Goal: Navigation & Orientation: Understand site structure

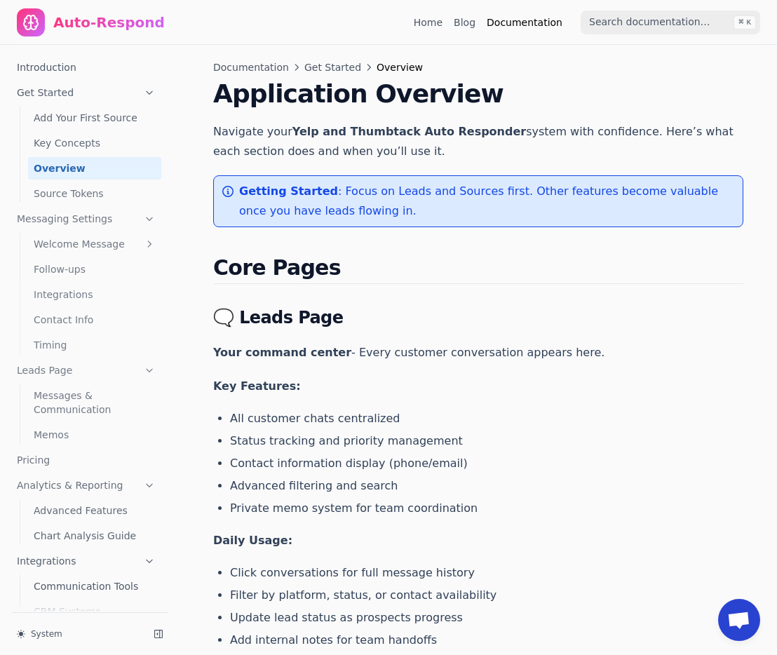
click at [83, 20] on div "Auto-Respond" at bounding box center [108, 23] width 111 height 20
